Goal: Task Accomplishment & Management: Use online tool/utility

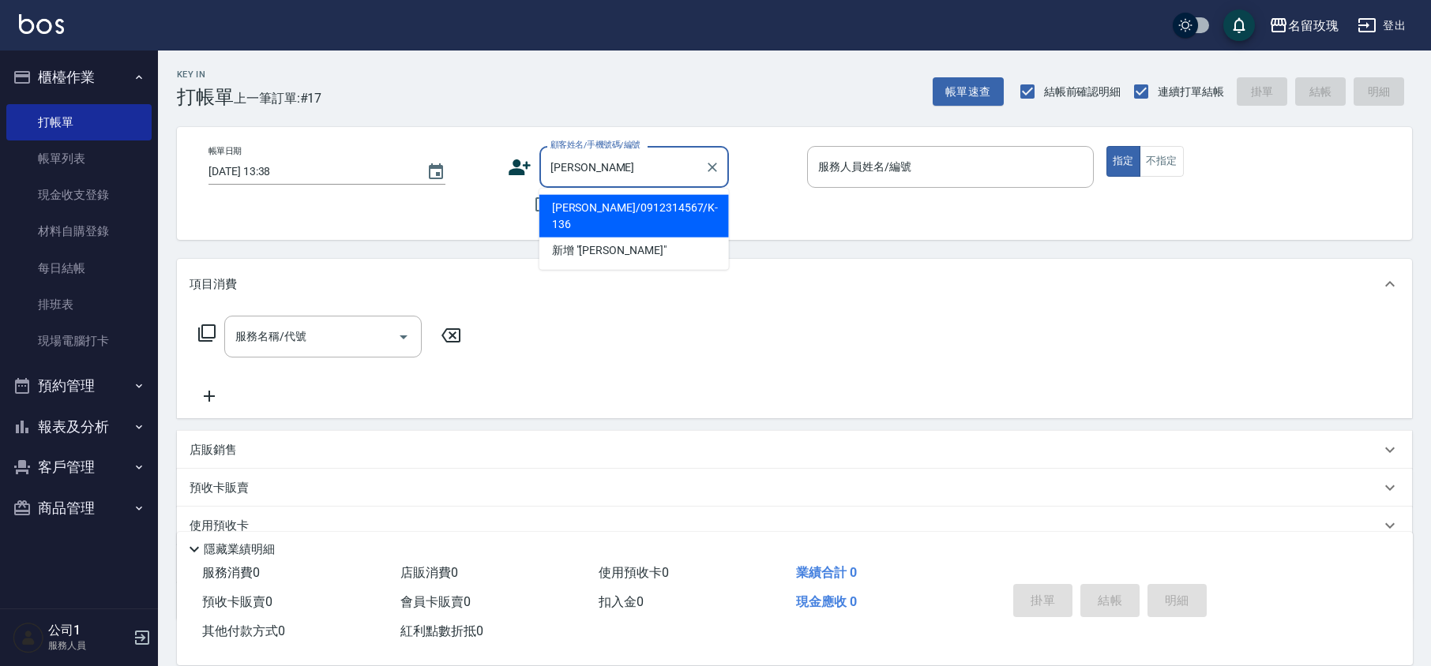
click at [608, 203] on li "[PERSON_NAME]/0912314567/K-136" at bounding box center [633, 216] width 189 height 43
type input "[PERSON_NAME]/0912314567/K-136"
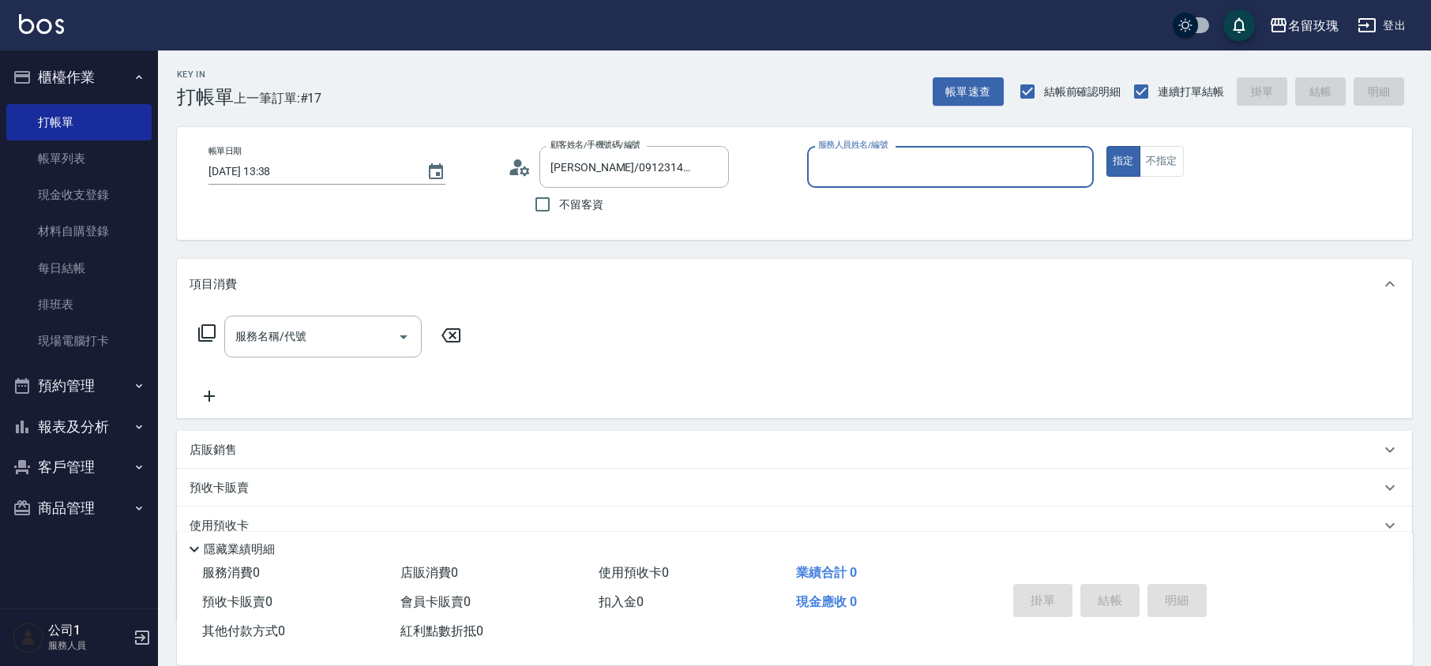
type input "[PERSON_NAME]-5"
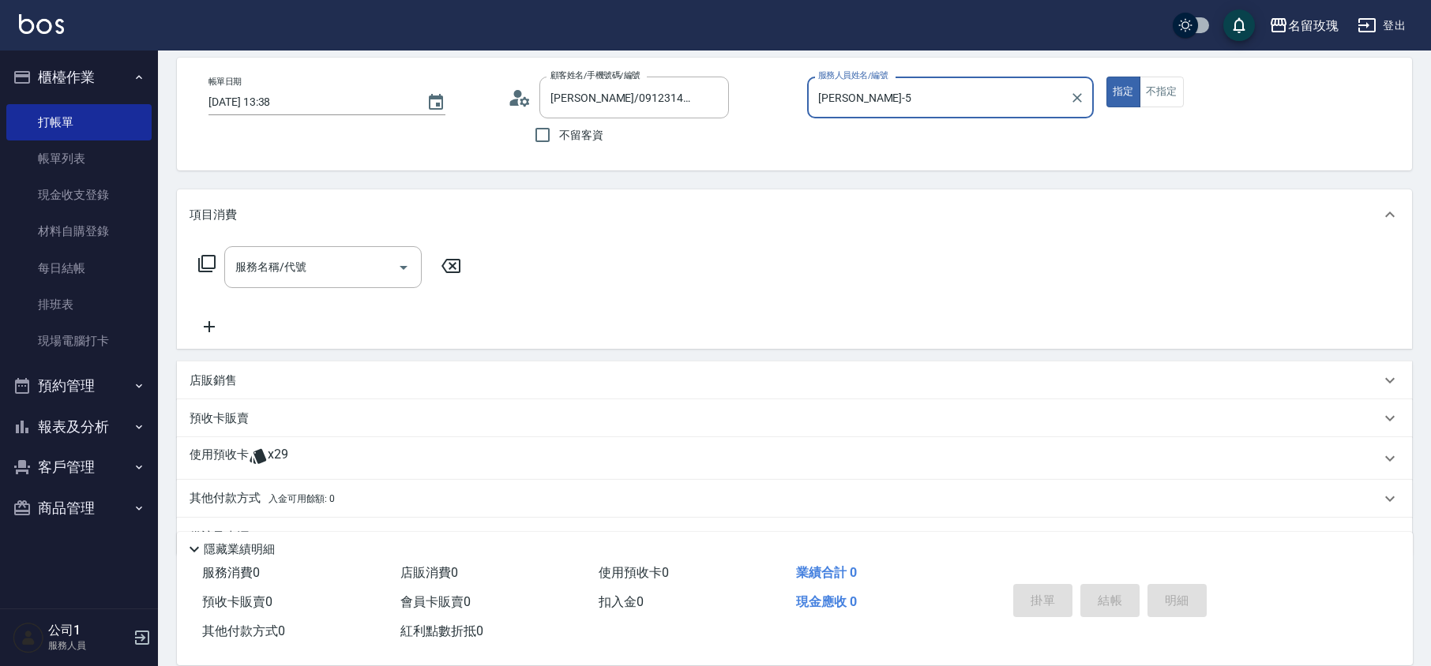
scroll to position [107, 0]
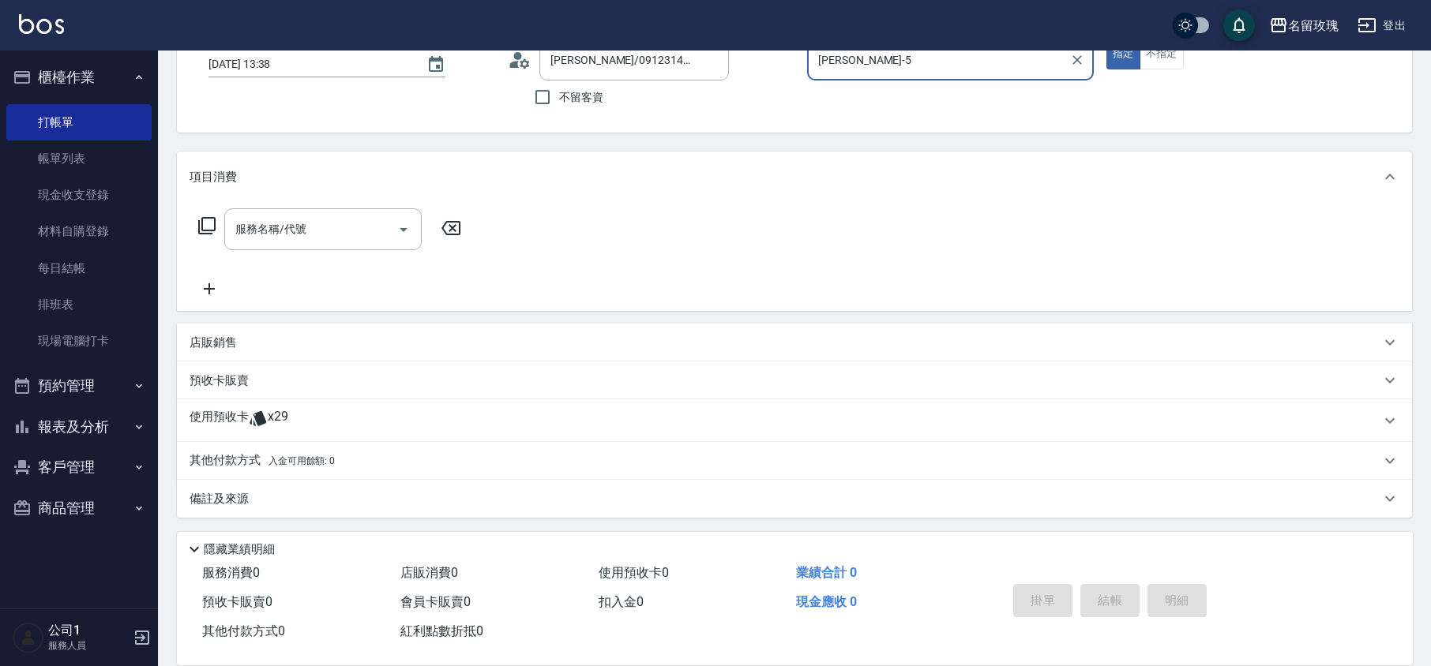
click at [306, 433] on div "使用預收卡 x29" at bounding box center [794, 420] width 1235 height 43
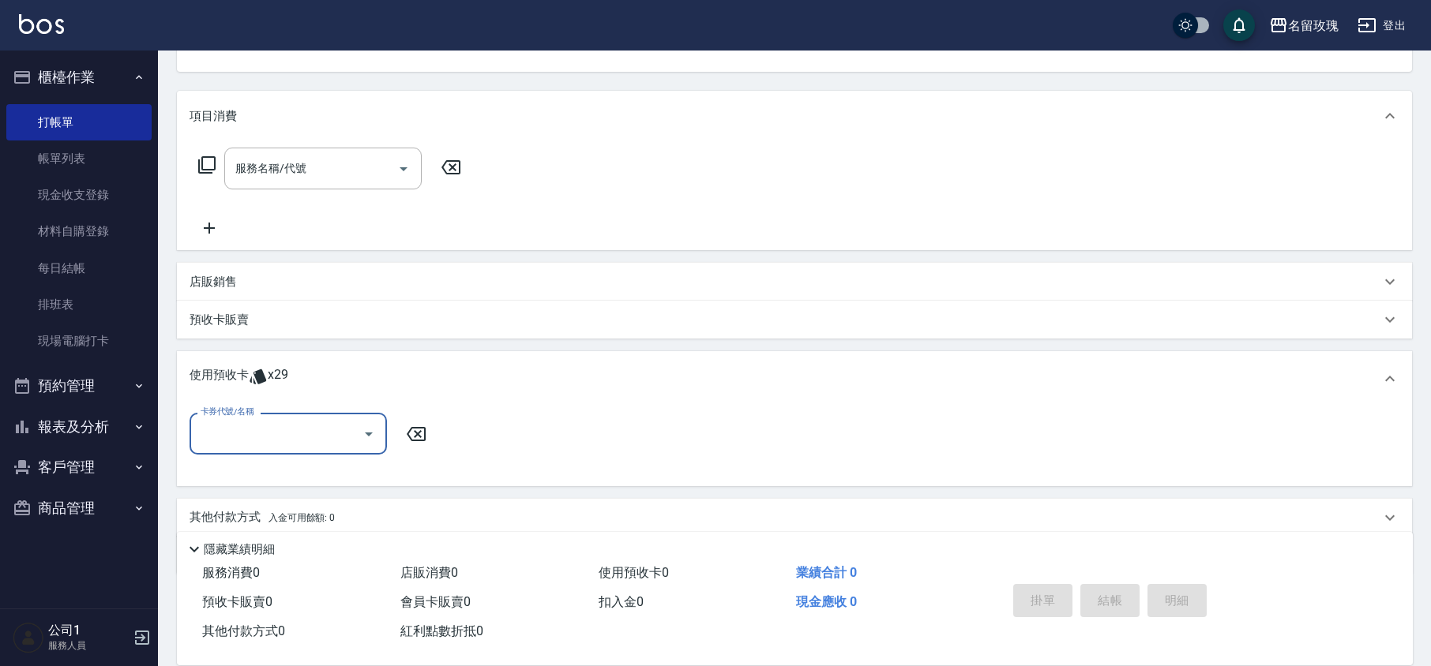
scroll to position [225, 0]
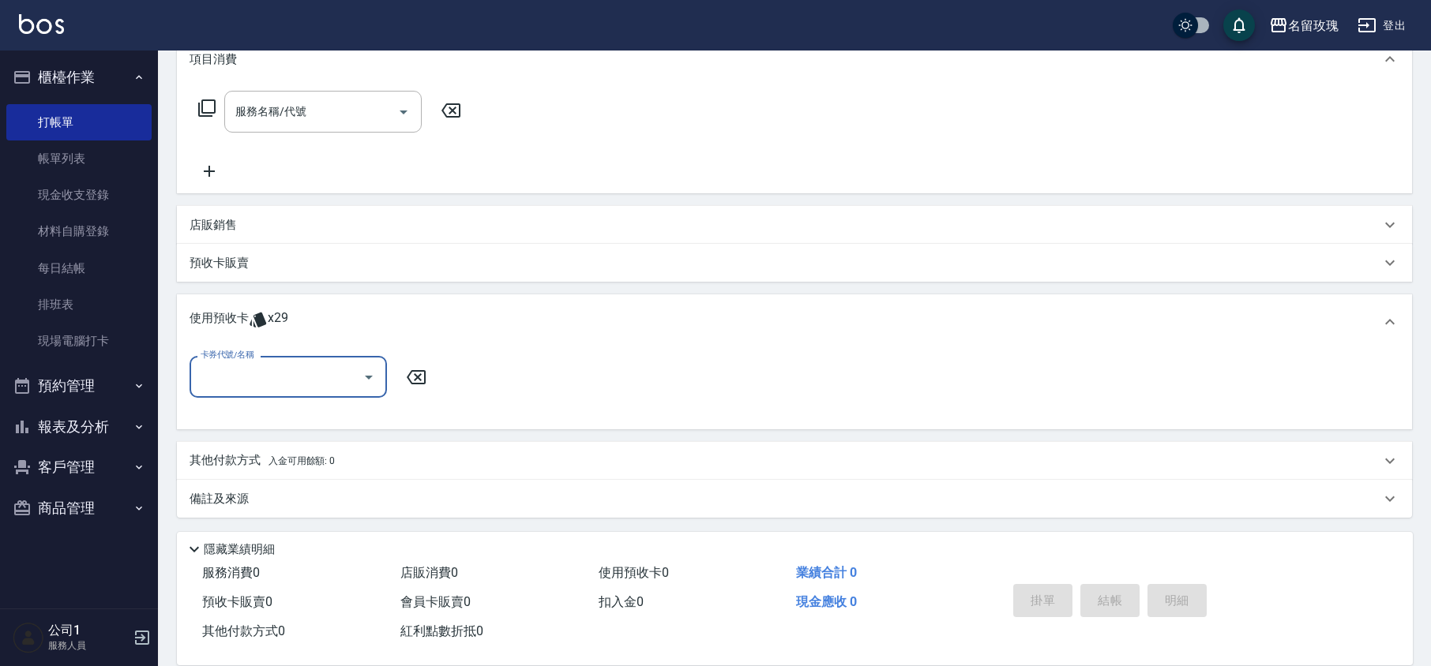
click at [376, 374] on icon "Open" at bounding box center [368, 377] width 19 height 19
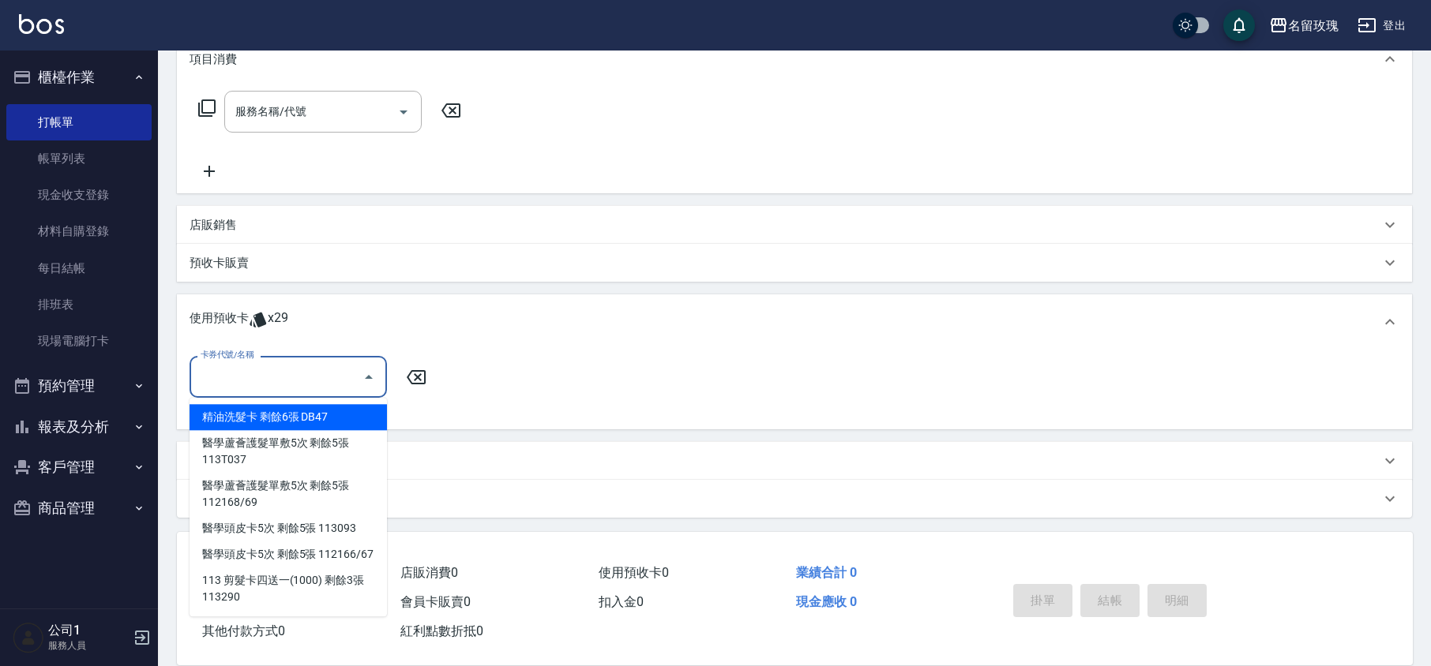
drag, startPoint x: 288, startPoint y: 421, endPoint x: 301, endPoint y: 420, distance: 12.7
click at [289, 422] on div "精油洗髮卡 剩餘6張 DB47" at bounding box center [287, 417] width 197 height 26
type input "精油洗髮卡 DB47"
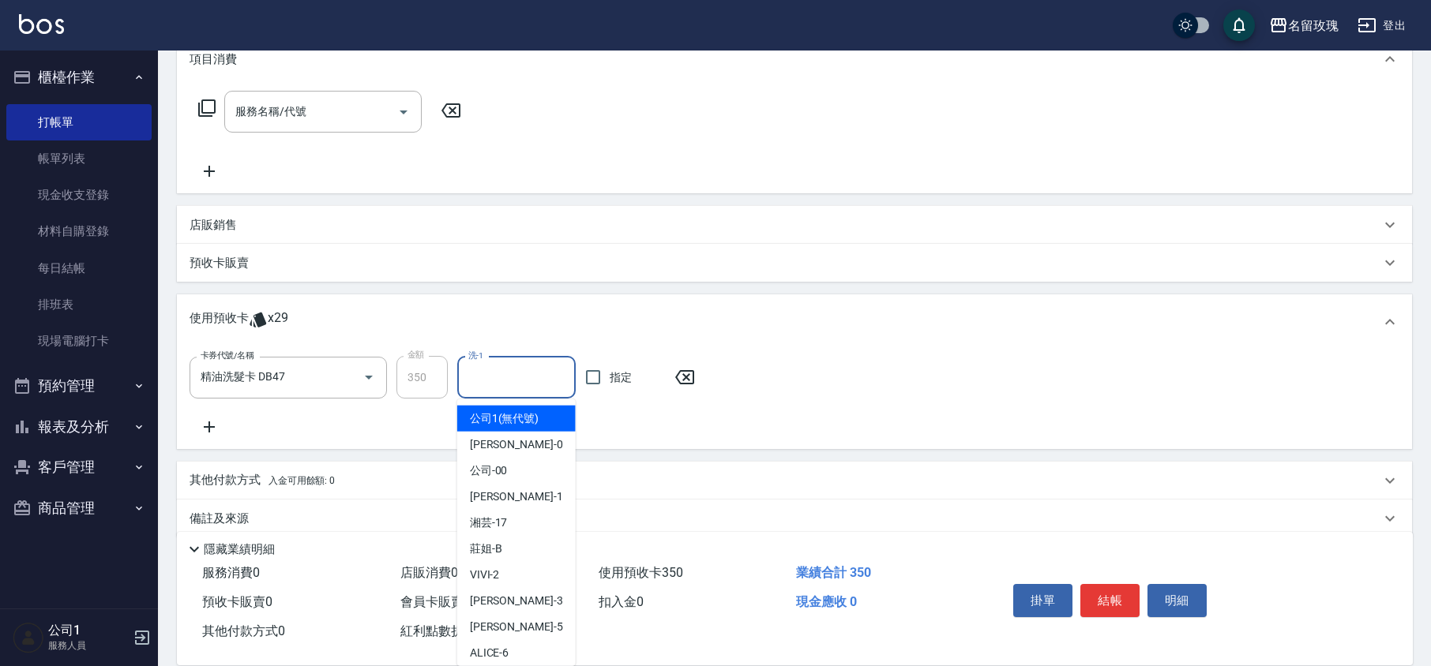
click at [535, 377] on input "洗-1" at bounding box center [516, 378] width 104 height 28
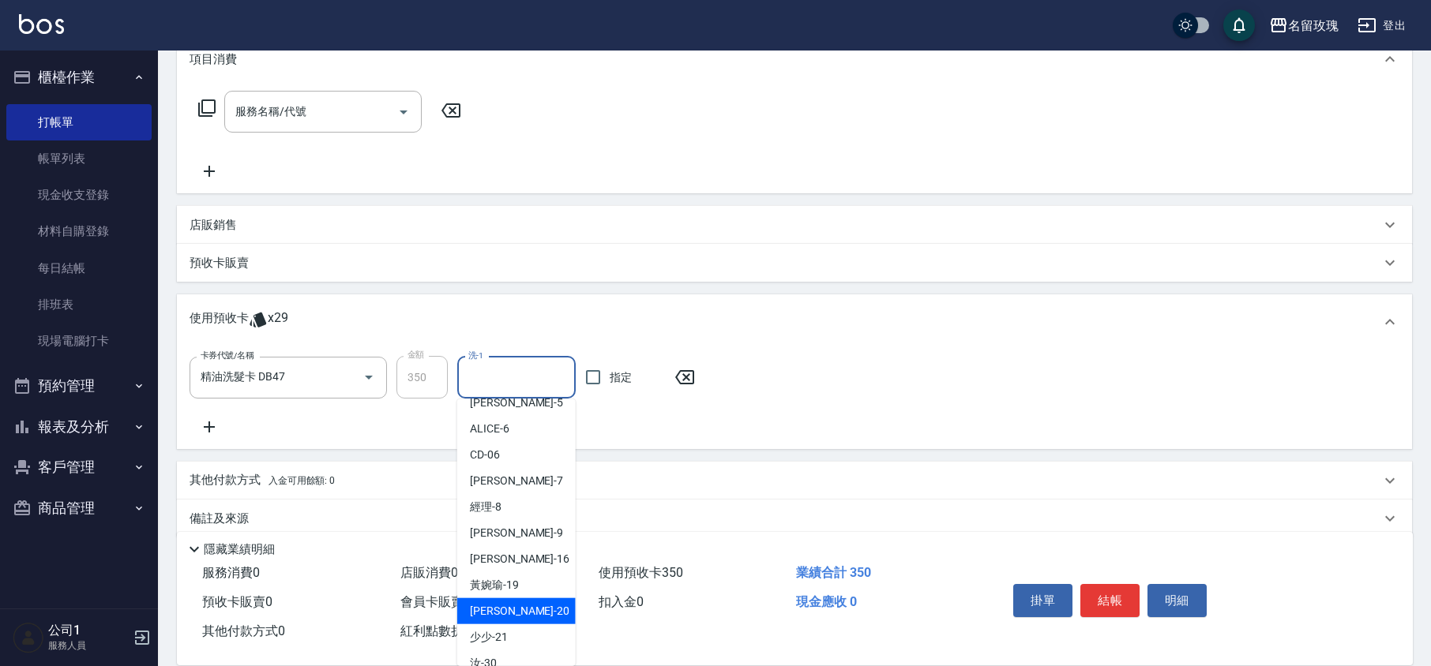
scroll to position [294, 0]
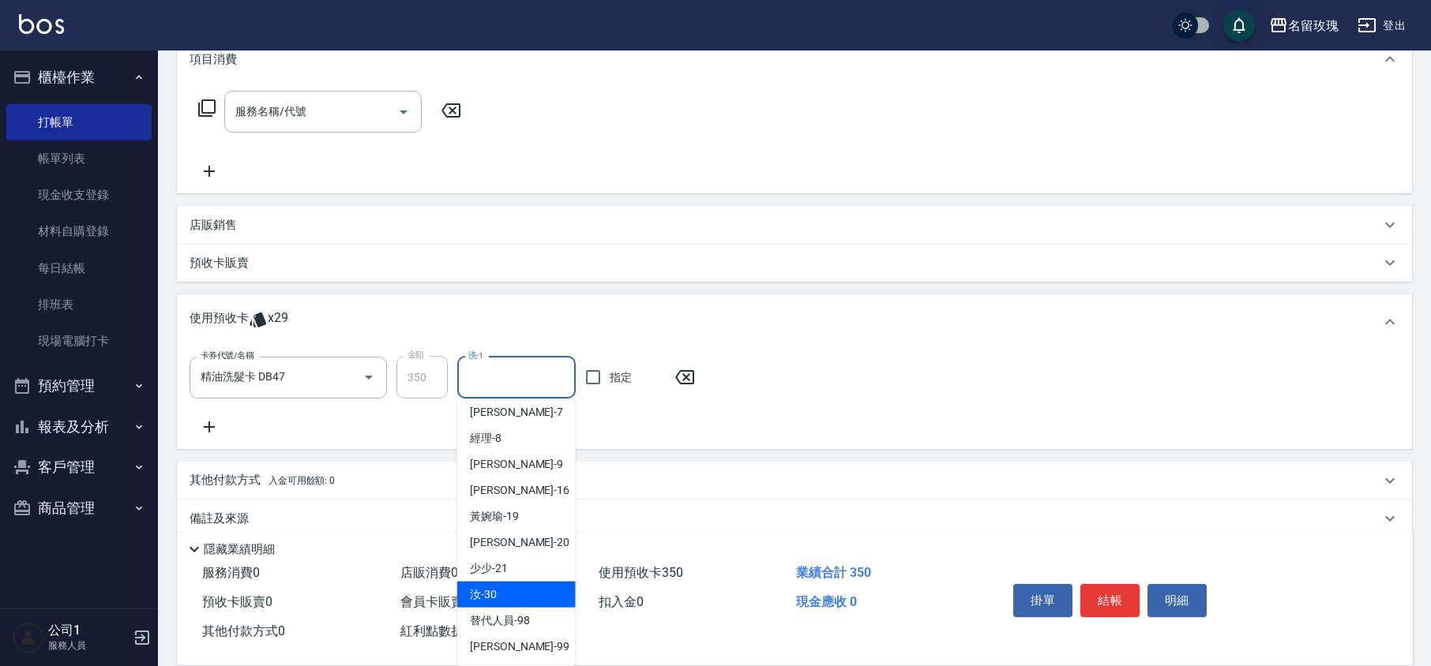
click at [509, 594] on div "汝 -30" at bounding box center [516, 595] width 118 height 26
type input "汝-30"
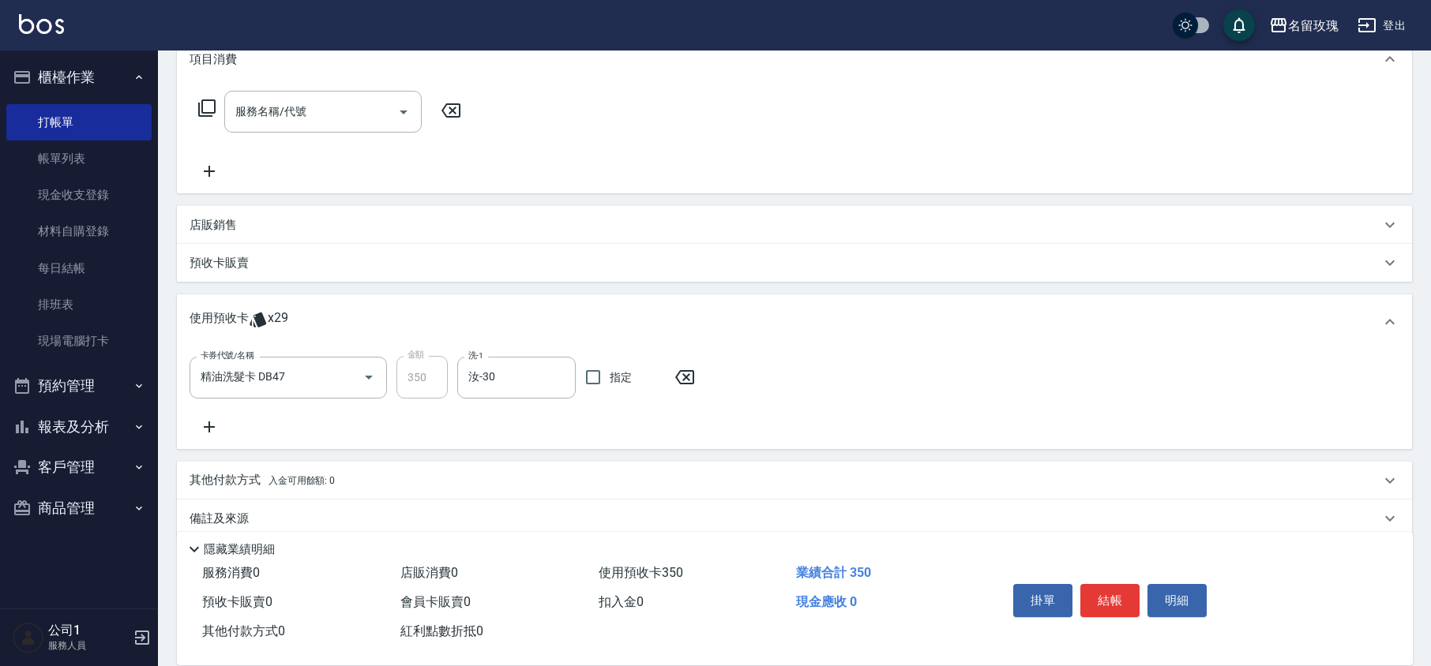
drag, startPoint x: 206, startPoint y: 423, endPoint x: 273, endPoint y: 415, distance: 67.6
click at [207, 423] on icon at bounding box center [208, 427] width 39 height 19
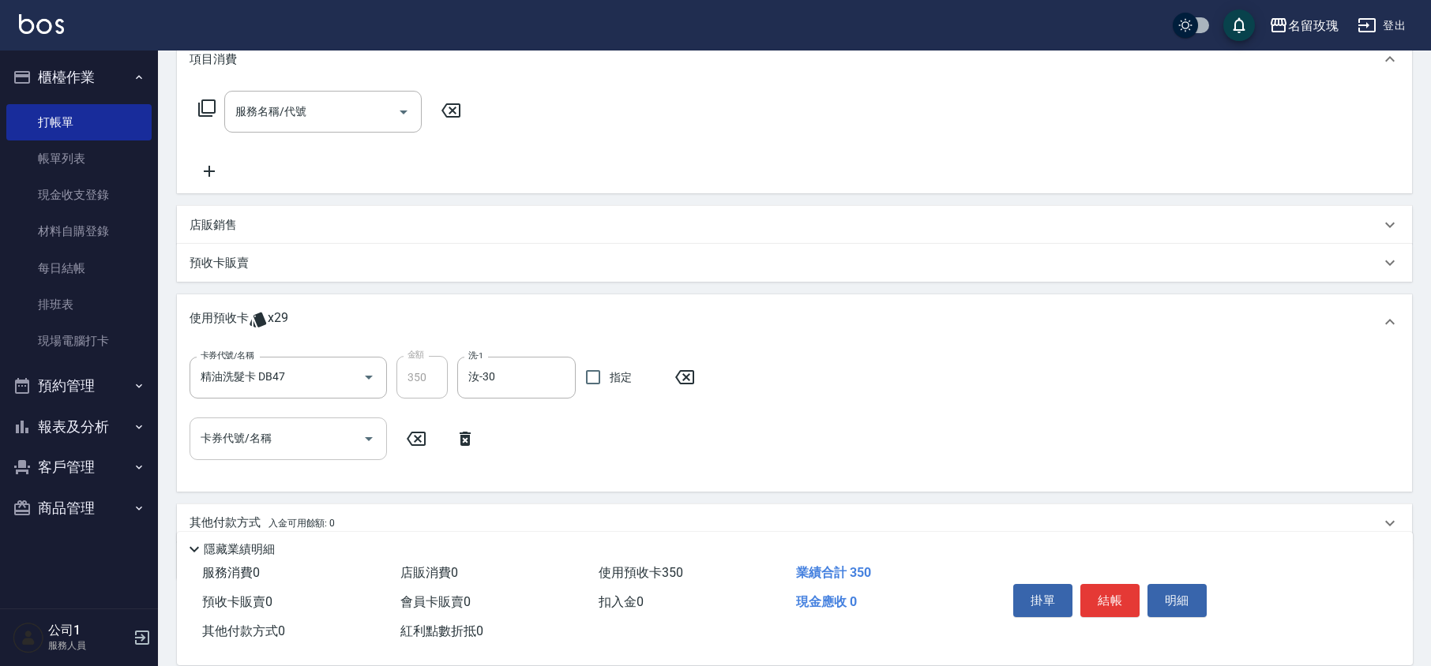
click at [373, 441] on icon "Open" at bounding box center [368, 438] width 19 height 19
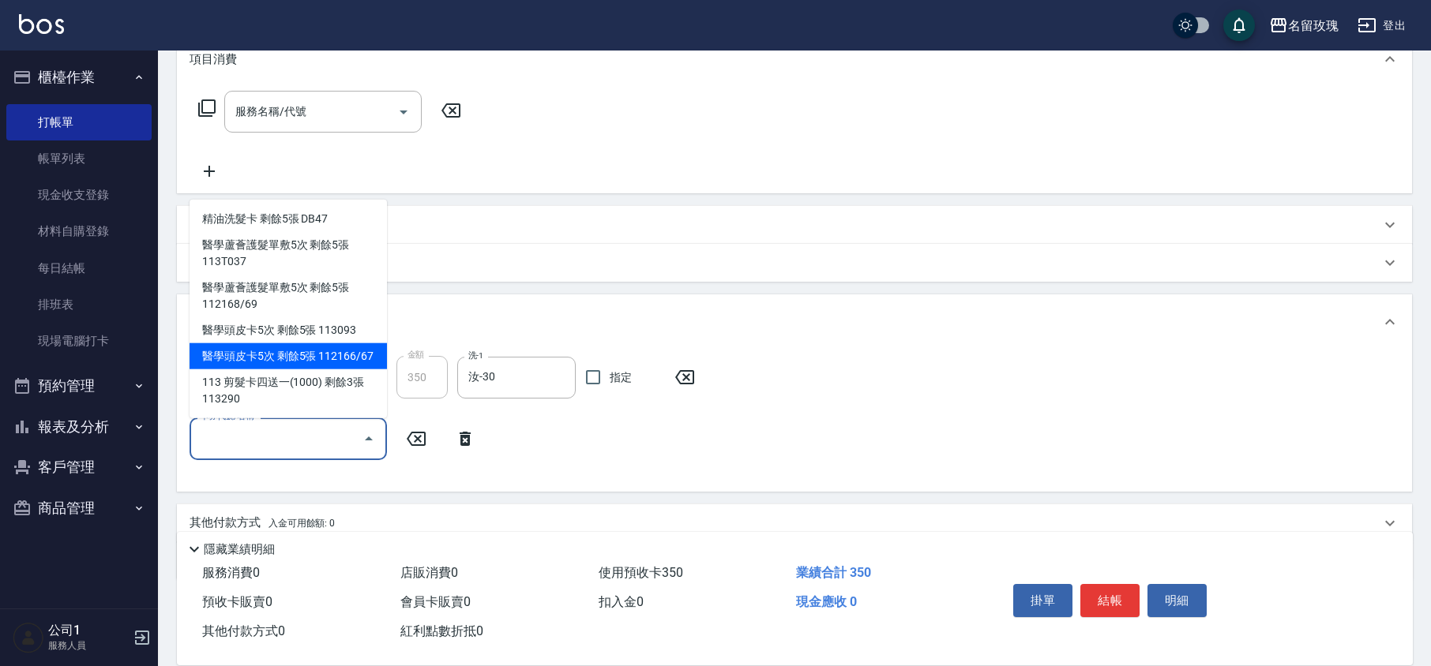
scroll to position [287, 0]
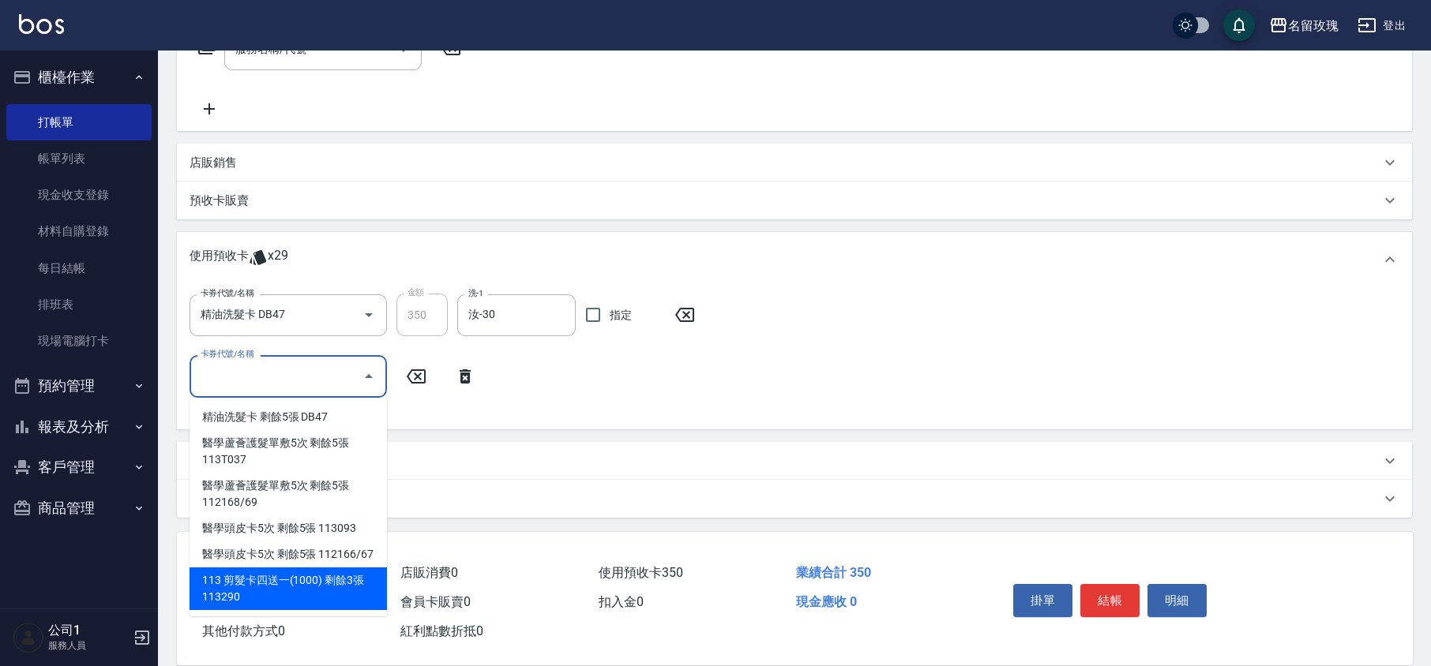
click at [322, 589] on div "113 剪髮卡四送一(1000) 剩餘3張 113290" at bounding box center [287, 589] width 197 height 43
type input "113 剪髮卡四送一(1000) 113290"
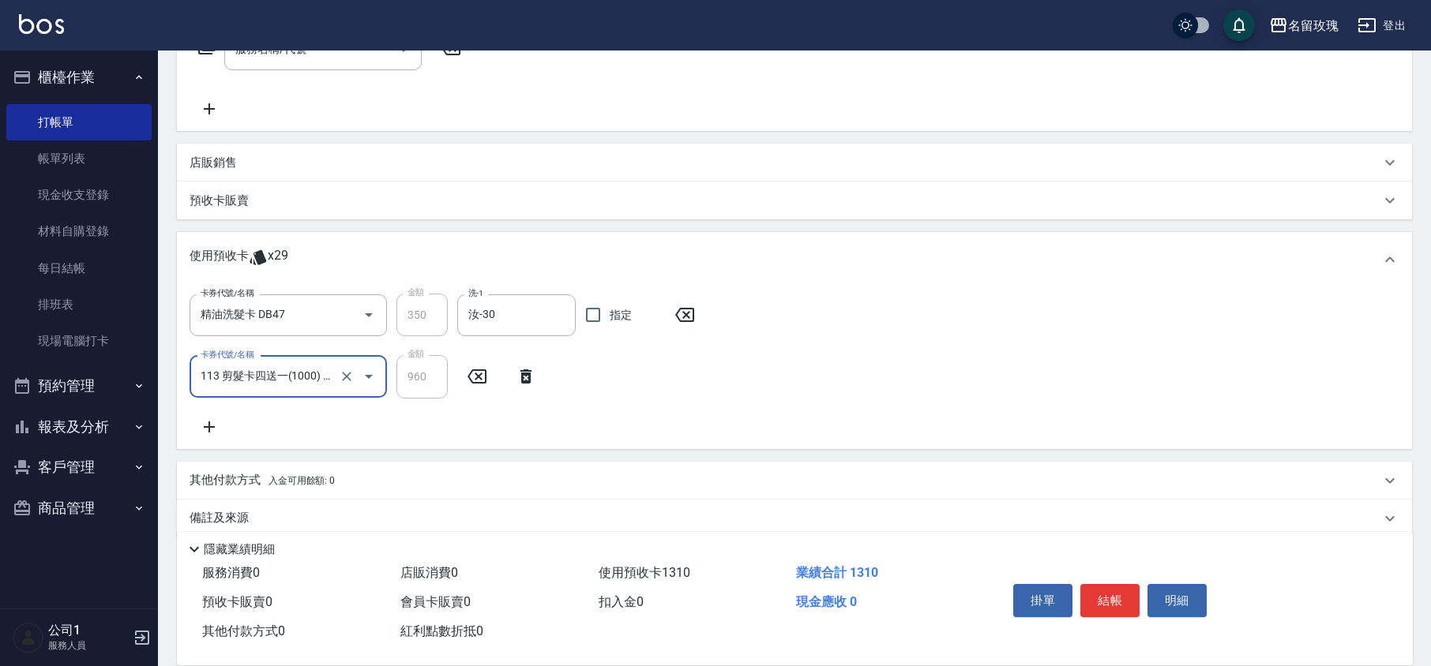
click at [407, 421] on div "卡券代號/名稱 精油洗髮卡 DB47 卡券代號/名稱 金額 350 金額 洗-1 汝-30 洗-1 指定 卡券代號/名稱 113 剪髮卡四送一(1000) 1…" at bounding box center [793, 365] width 1209 height 142
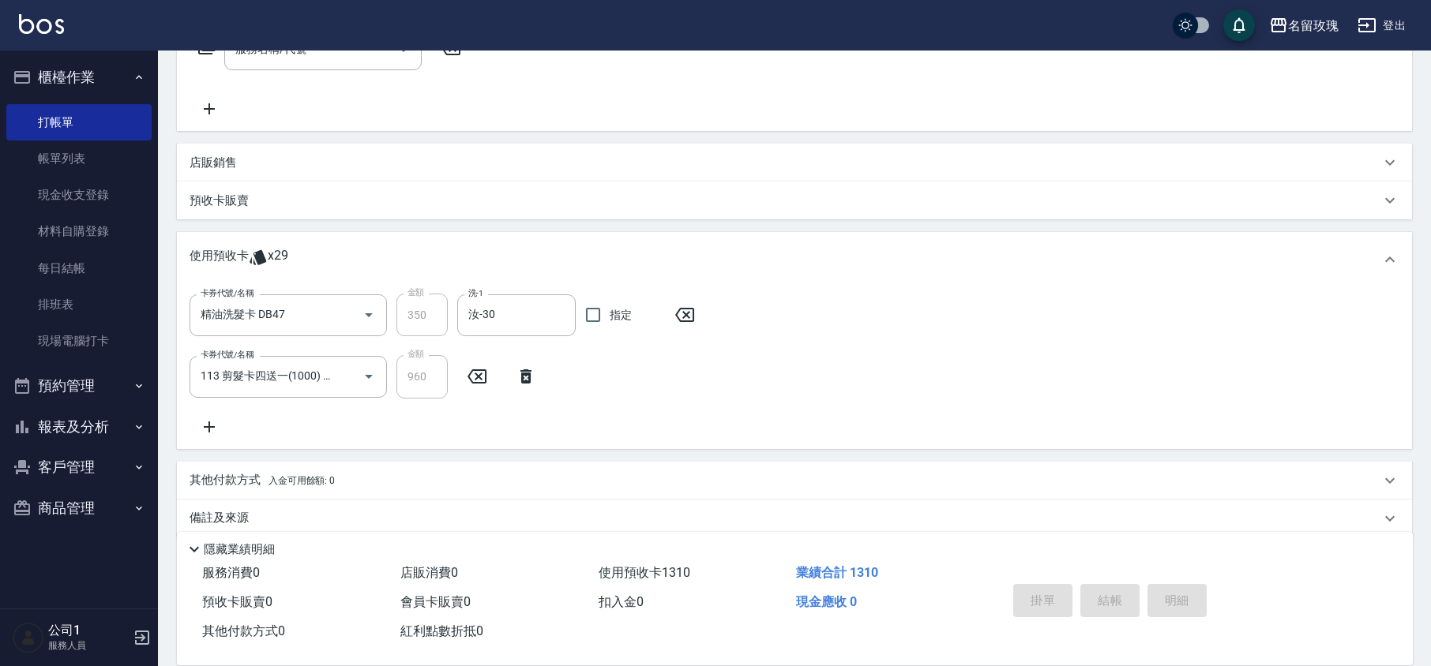
type input "[DATE] 14:24"
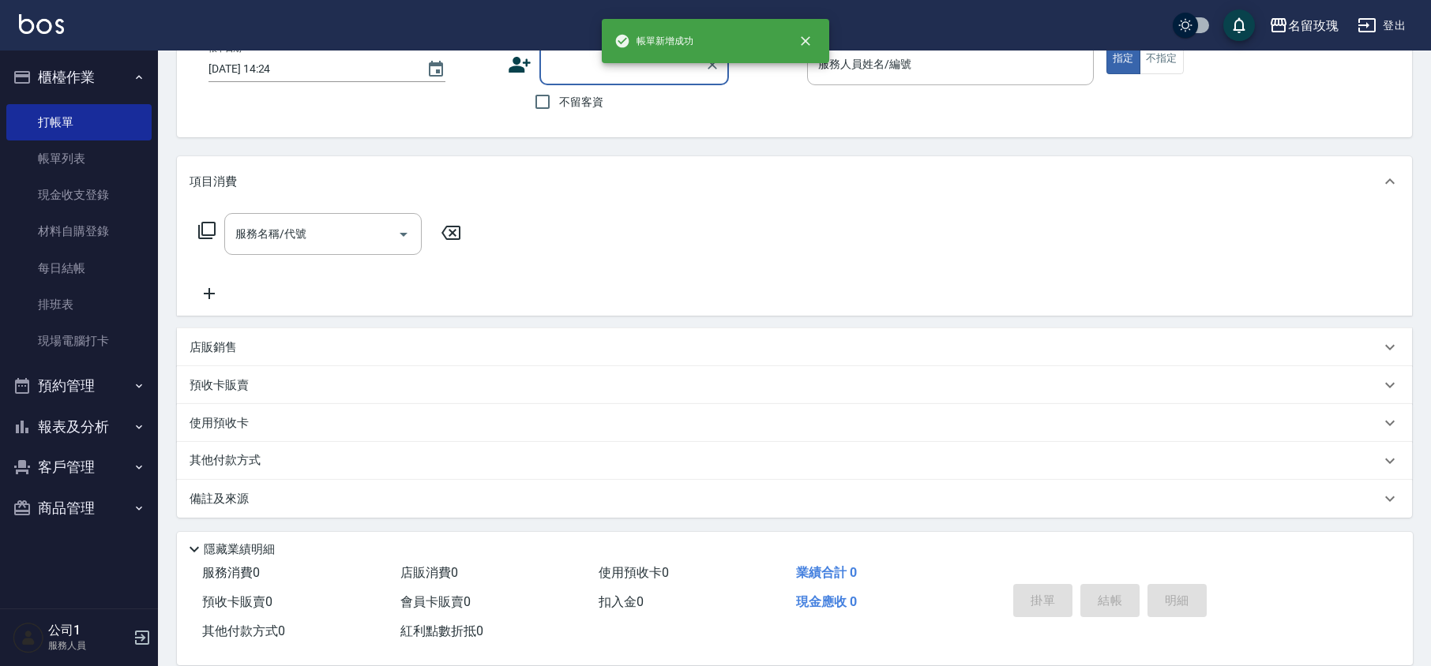
scroll to position [0, 0]
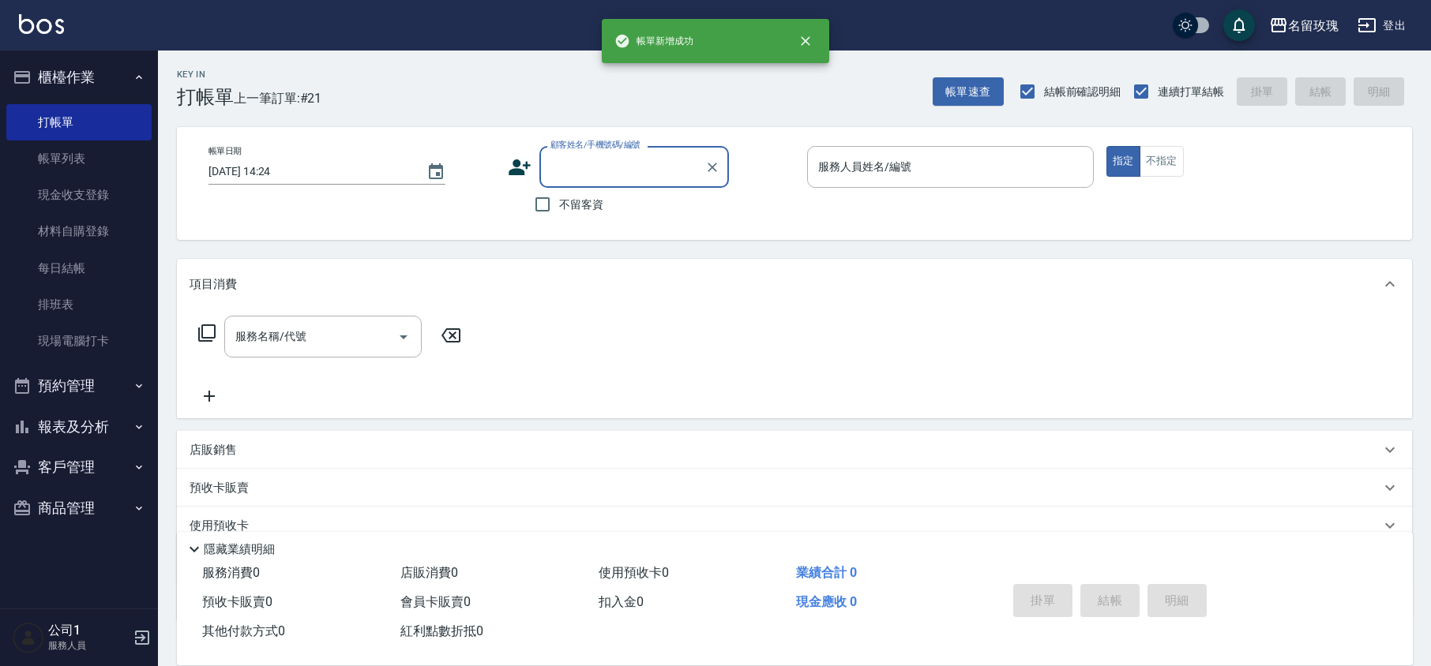
click at [58, 62] on button "櫃檯作業" at bounding box center [78, 77] width 145 height 41
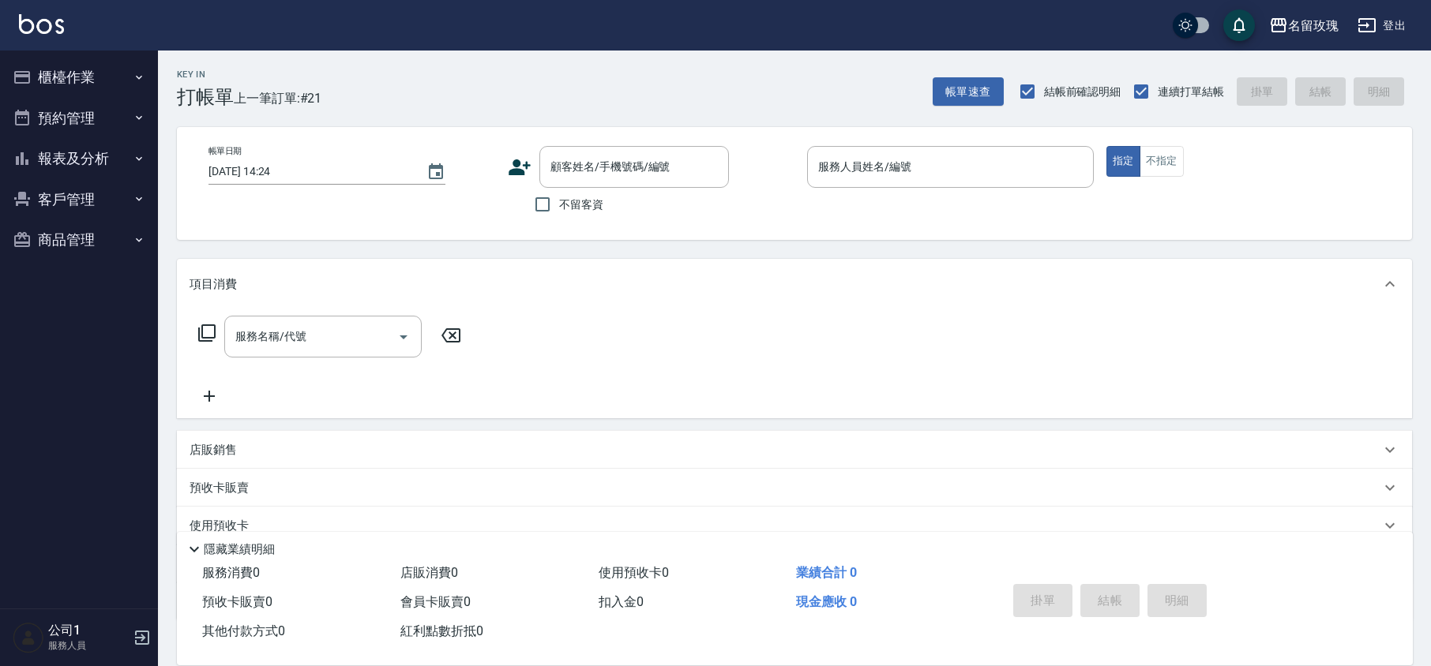
click at [44, 187] on button "客戶管理" at bounding box center [78, 199] width 145 height 41
click at [45, 187] on button "客戶管理" at bounding box center [78, 199] width 145 height 41
click at [55, 164] on button "報表及分析" at bounding box center [78, 158] width 145 height 41
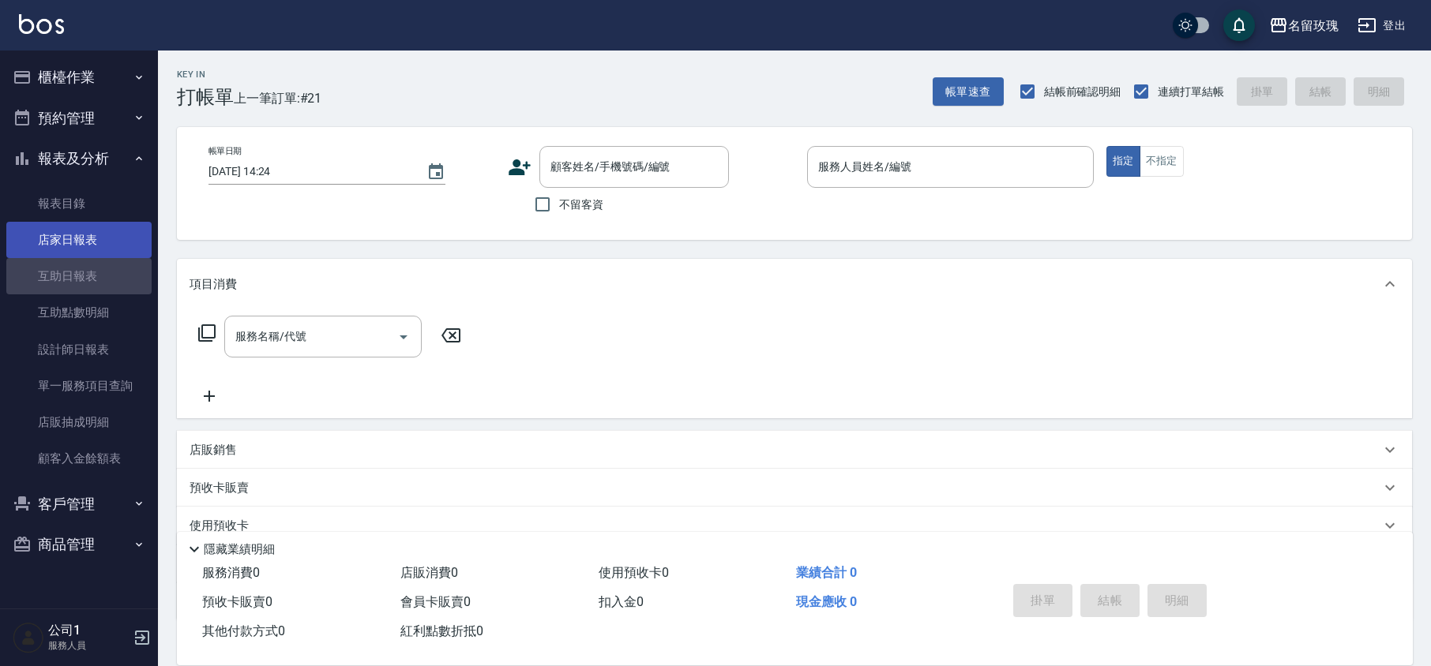
drag, startPoint x: 87, startPoint y: 268, endPoint x: 103, endPoint y: 257, distance: 19.7
click at [87, 269] on link "互助日報表" at bounding box center [78, 276] width 145 height 36
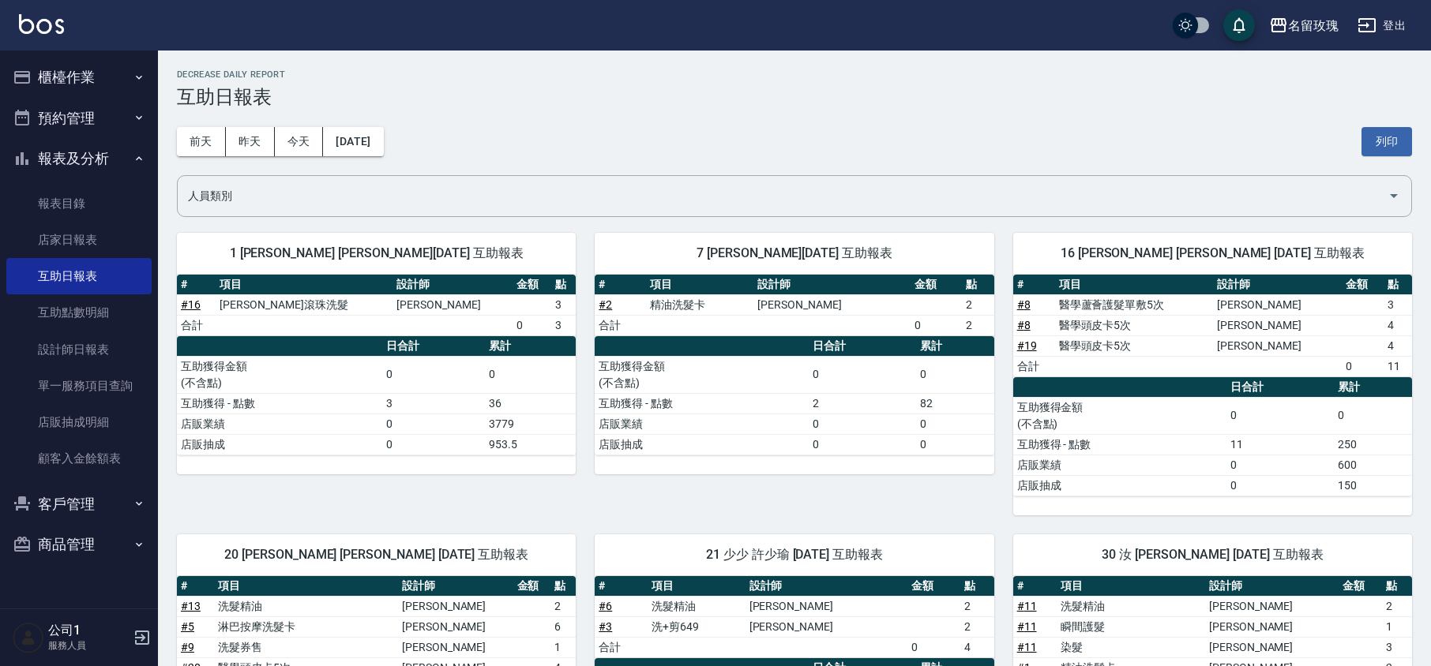
click at [559, 99] on h3 "互助日報表" at bounding box center [794, 97] width 1235 height 22
click at [690, 124] on div "[DATE] [DATE] [DATE] [DATE] 列印" at bounding box center [794, 141] width 1235 height 67
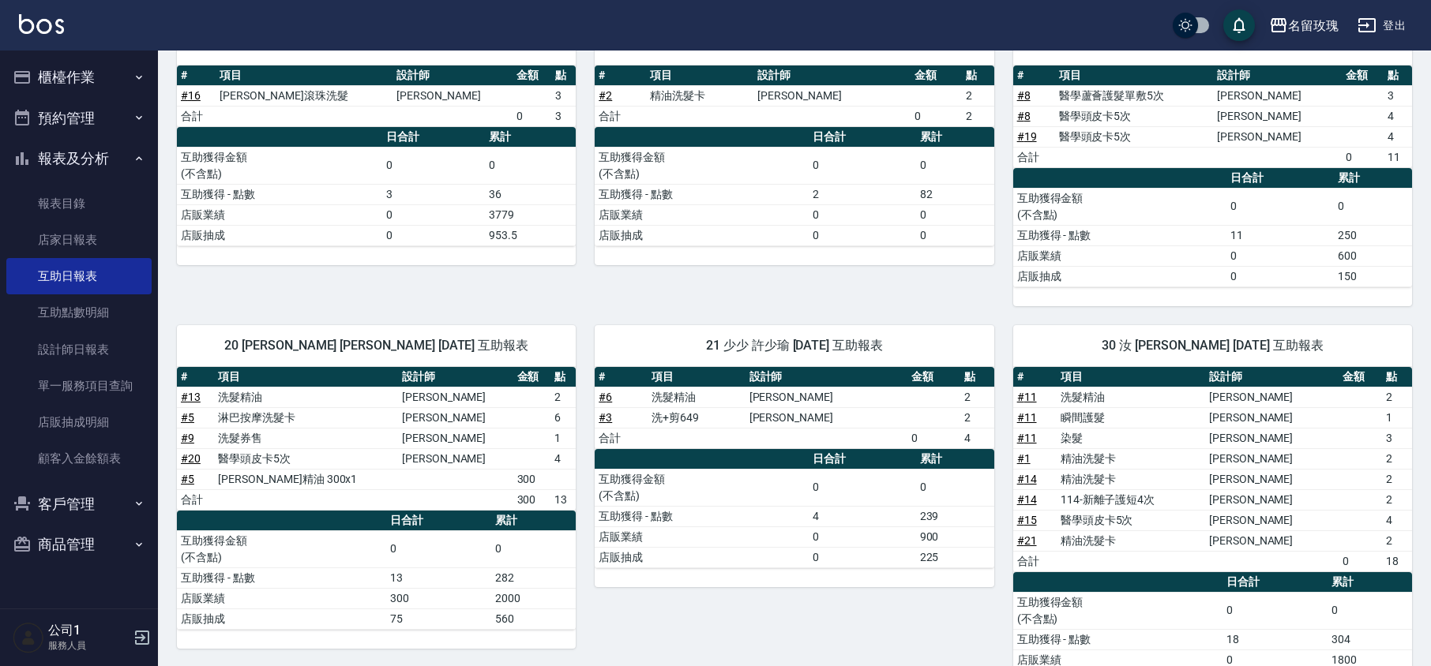
scroll to position [210, 0]
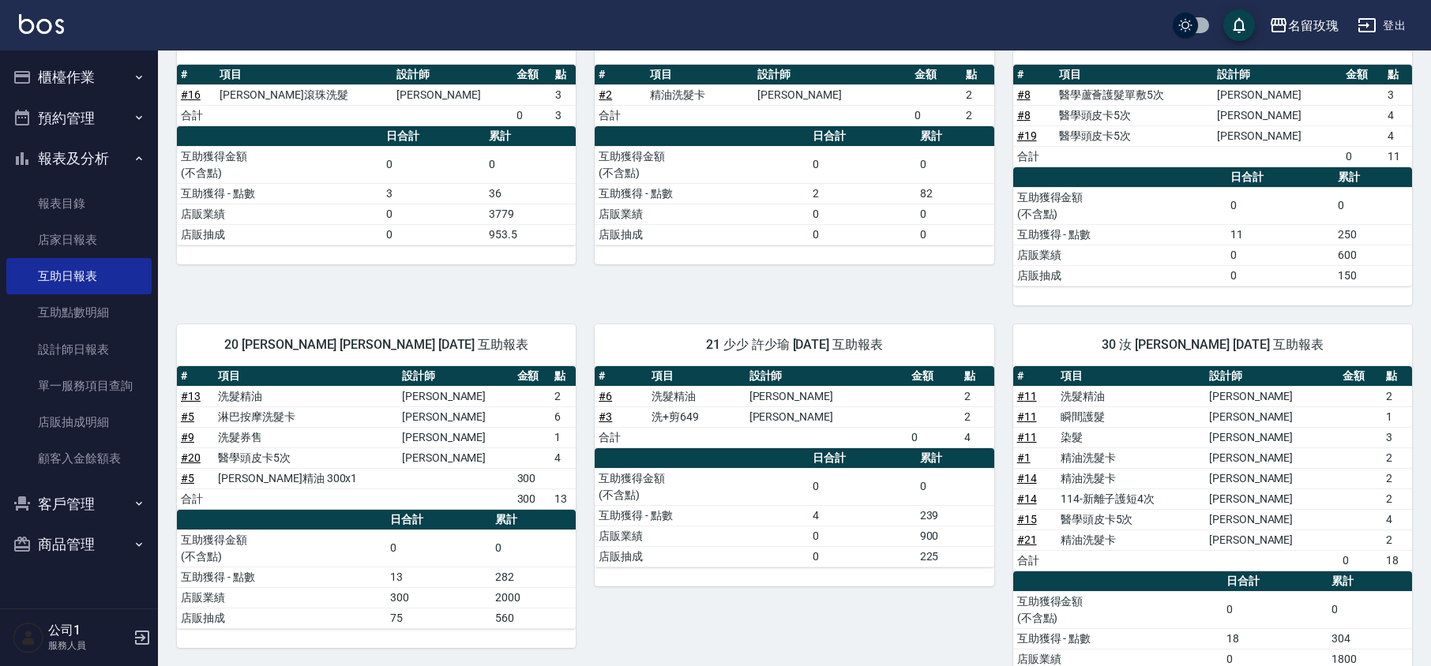
click at [759, 284] on div "7 [PERSON_NAME][DATE] 互助報表 # 項目 設計師 金額 點 # 2 精油洗髮卡 [PERSON_NAME] 2 合計 0 2 日合計 累…" at bounding box center [785, 155] width 418 height 302
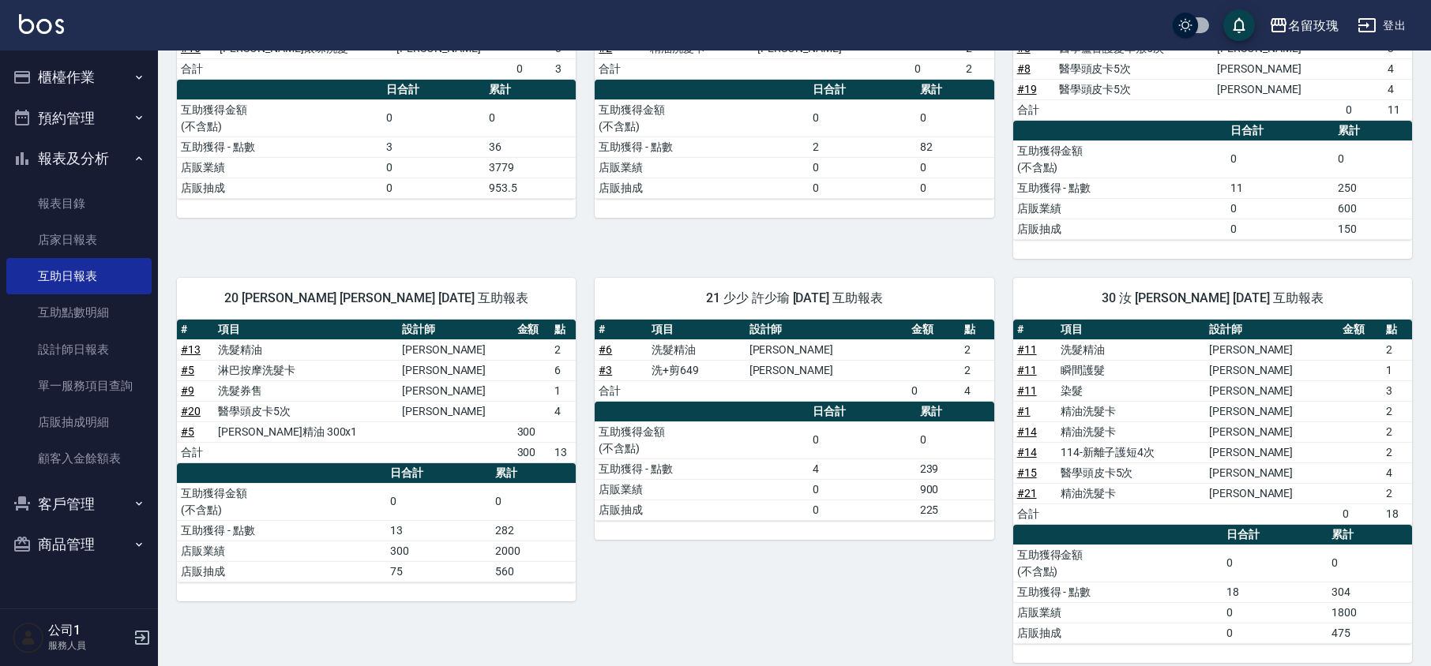
scroll to position [279, 0]
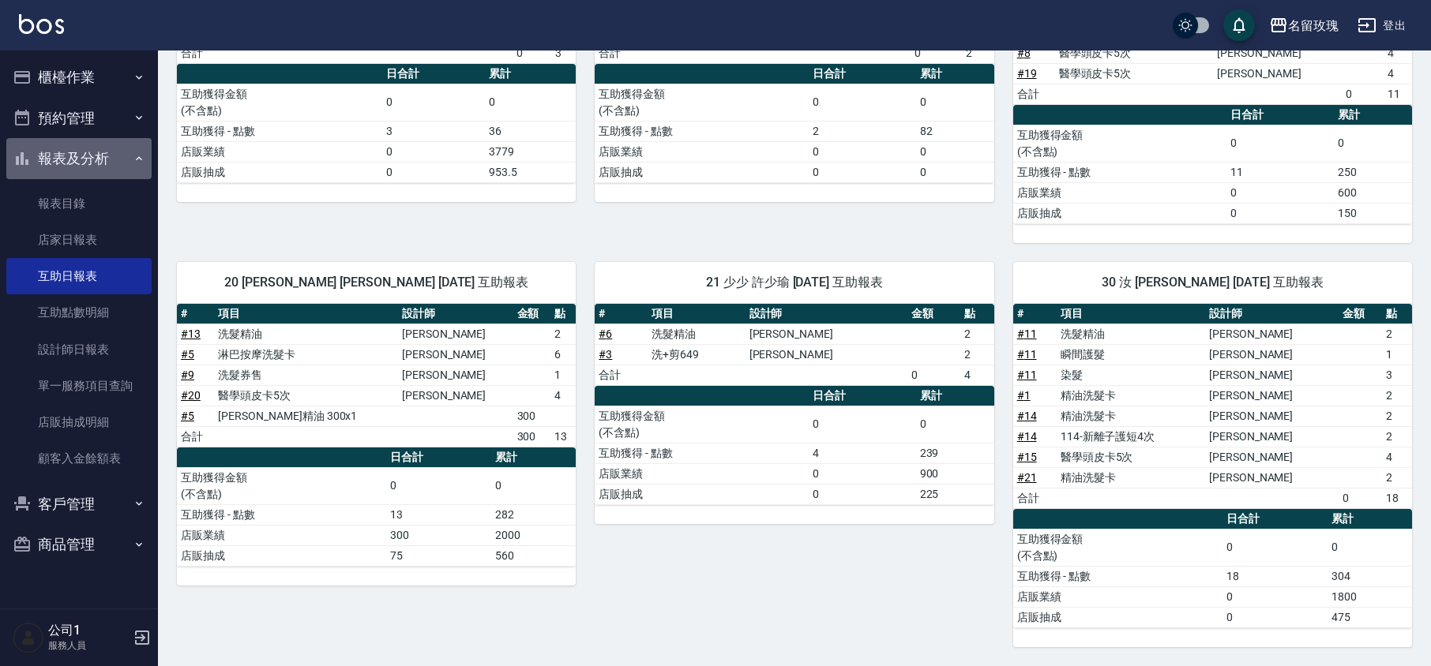
click at [86, 152] on button "報表及分析" at bounding box center [78, 158] width 145 height 41
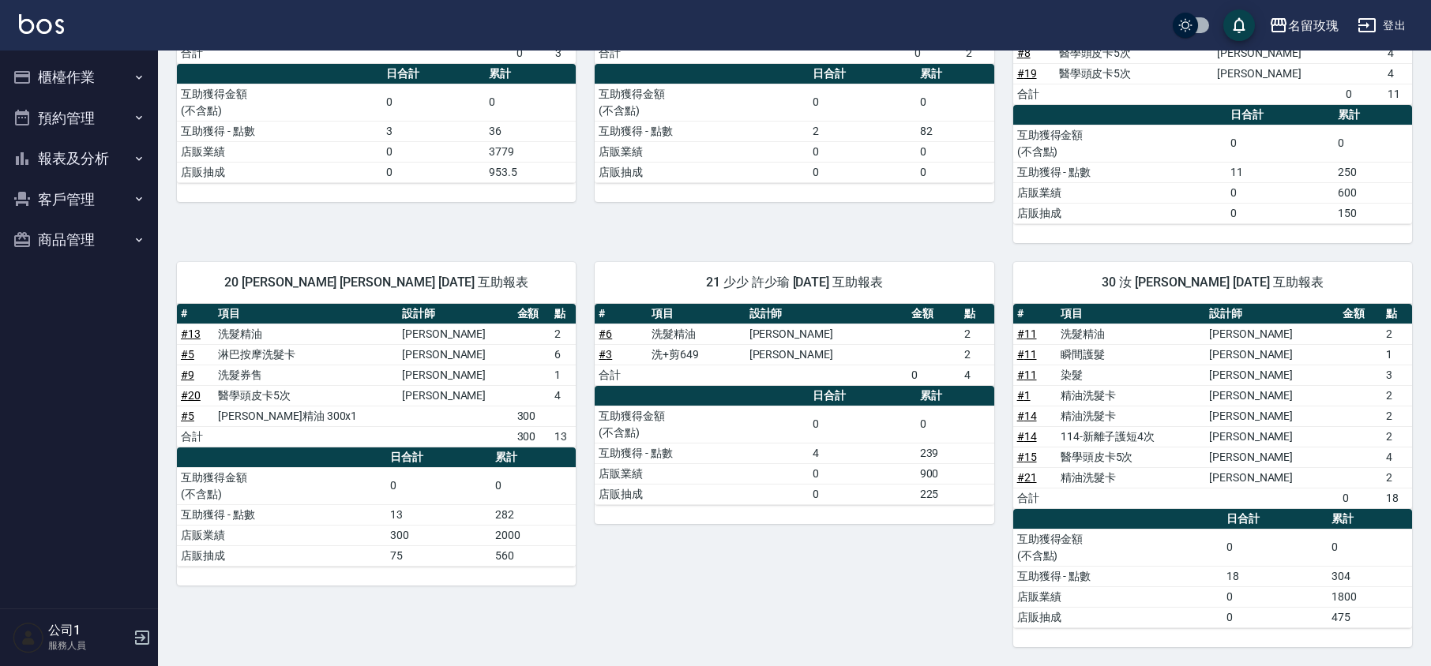
click at [74, 73] on button "櫃檯作業" at bounding box center [78, 77] width 145 height 41
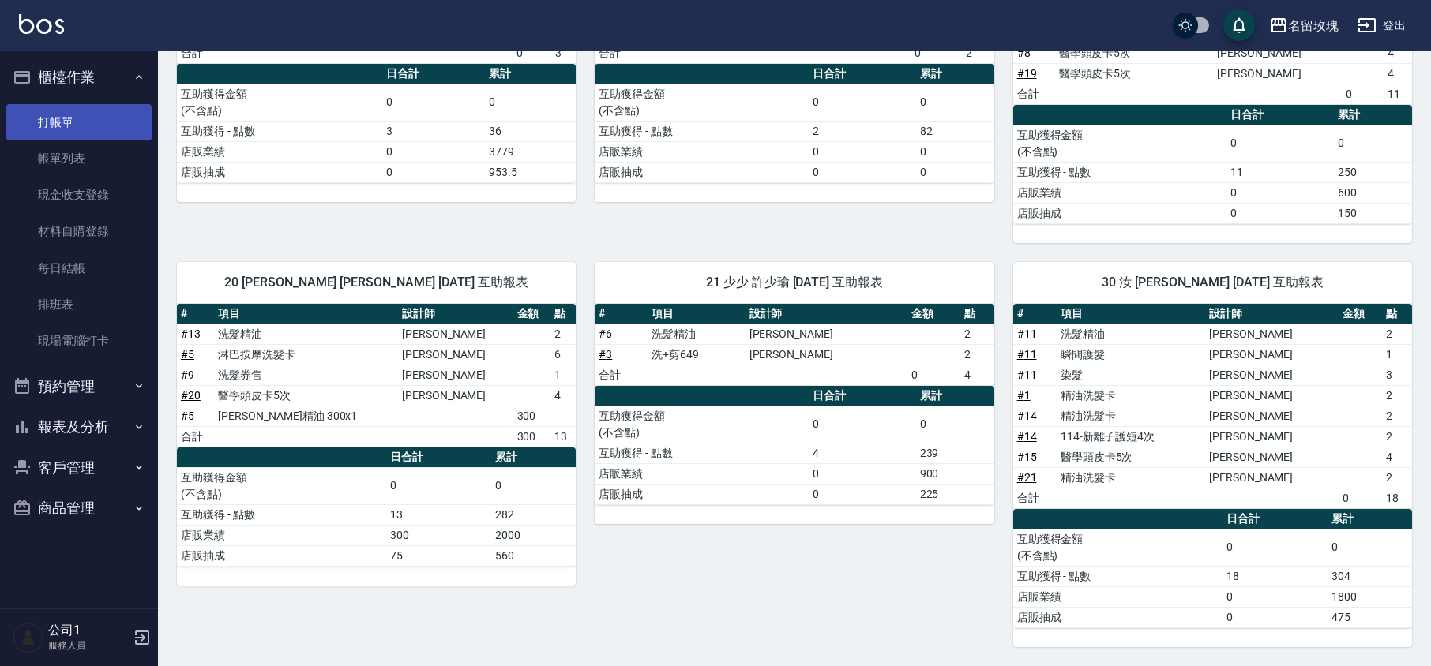
click at [64, 115] on link "打帳單" at bounding box center [78, 122] width 145 height 36
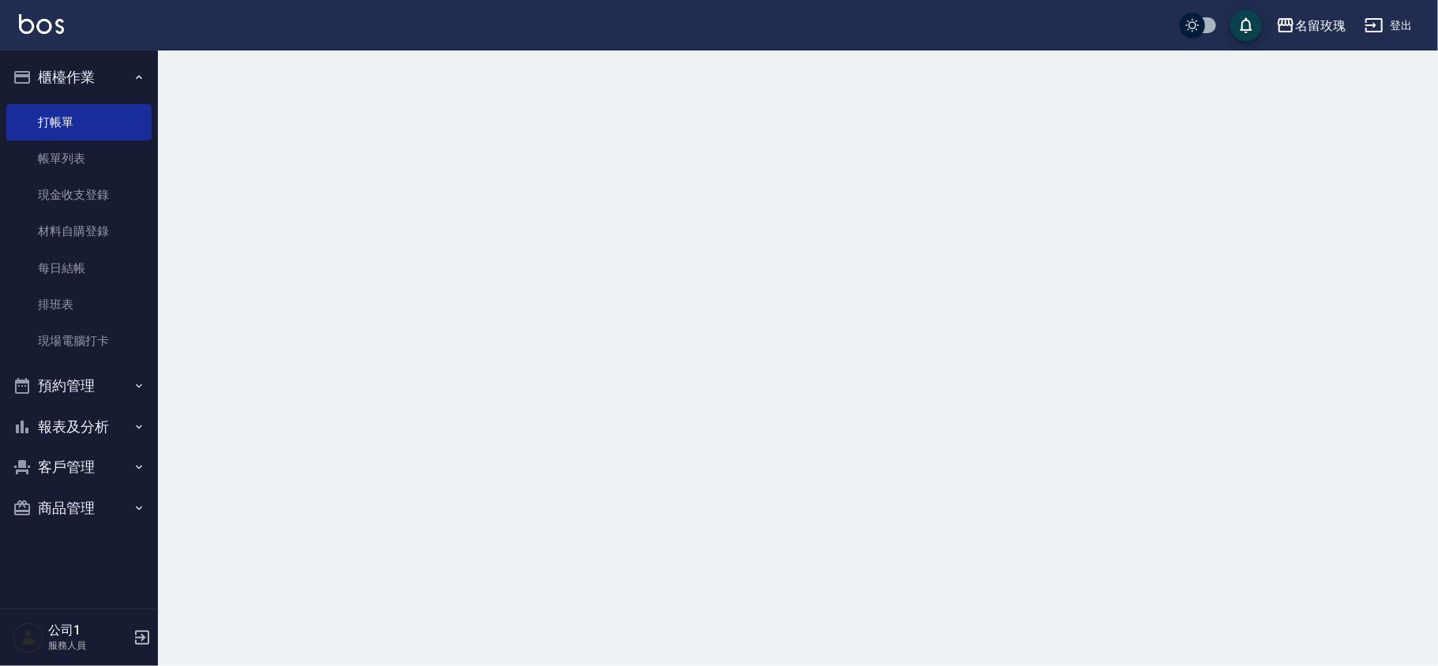
drag, startPoint x: 71, startPoint y: 81, endPoint x: 98, endPoint y: 77, distance: 27.0
click at [73, 81] on button "櫃檯作業" at bounding box center [78, 77] width 145 height 41
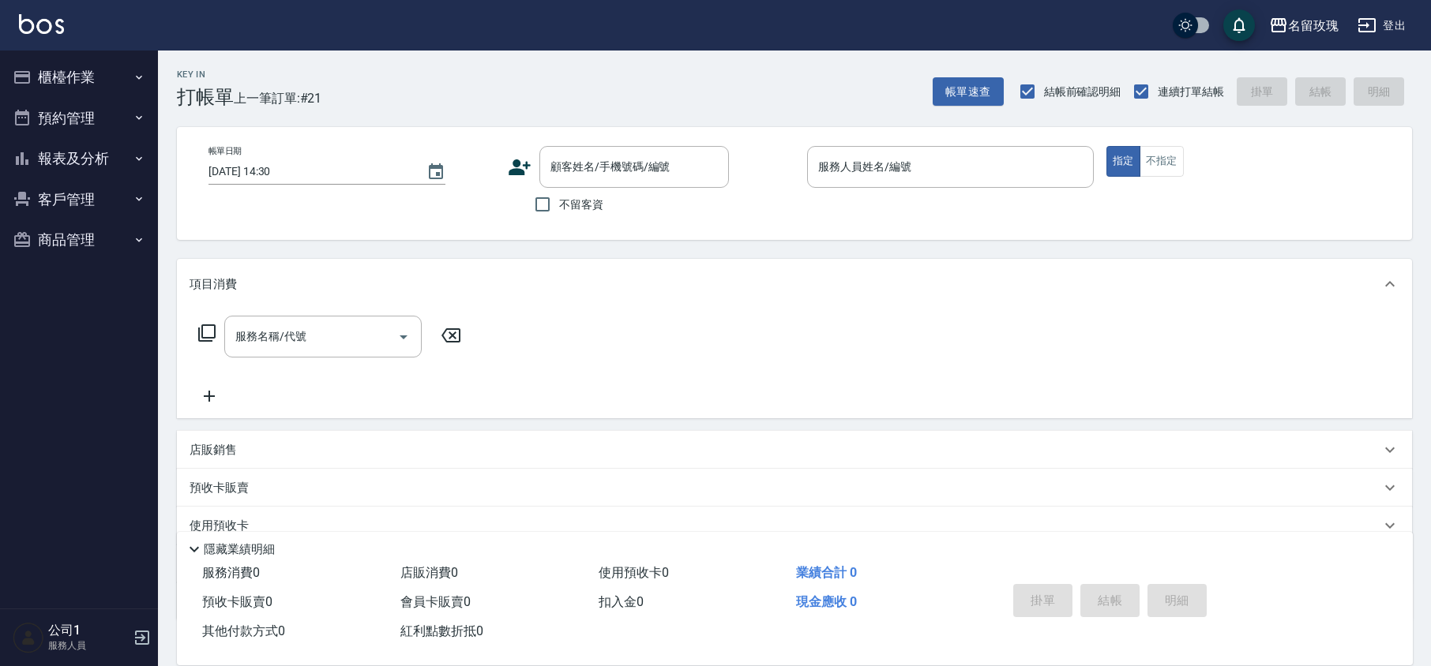
click at [477, 79] on div "Key In 打帳單 上一筆訂單:#21 帳單速查 結帳前確認明細 連續打單結帳 掛單 結帳 明細" at bounding box center [785, 80] width 1254 height 58
